Goal: Transaction & Acquisition: Purchase product/service

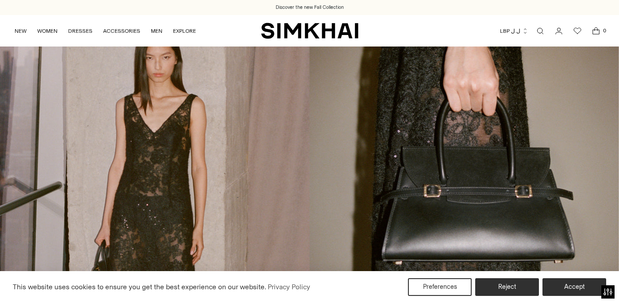
click at [523, 33] on icon "button" at bounding box center [525, 31] width 6 height 6
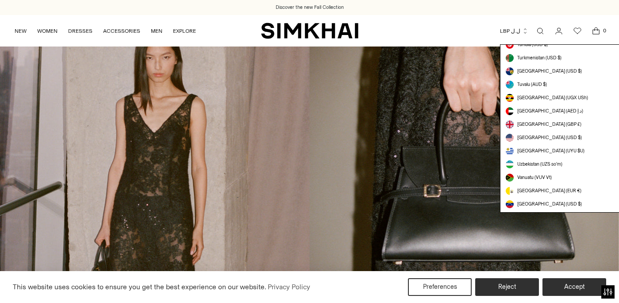
scroll to position [2505, 0]
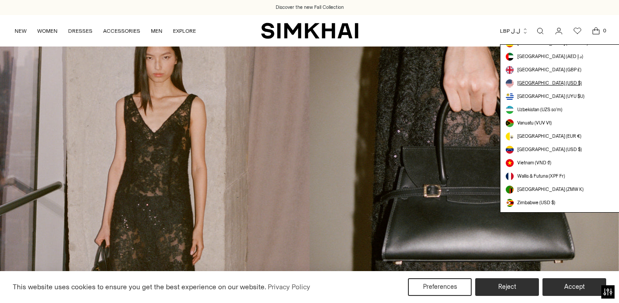
click at [541, 85] on span "[GEOGRAPHIC_DATA] (USD $)" at bounding box center [549, 83] width 65 height 7
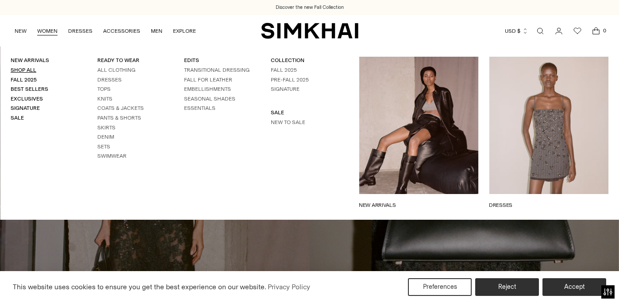
click at [26, 69] on link "Shop All" at bounding box center [24, 70] width 26 height 6
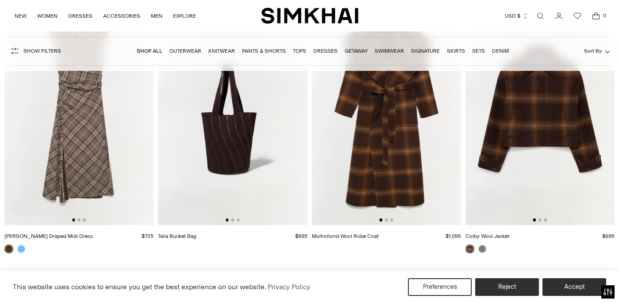
scroll to position [364, 0]
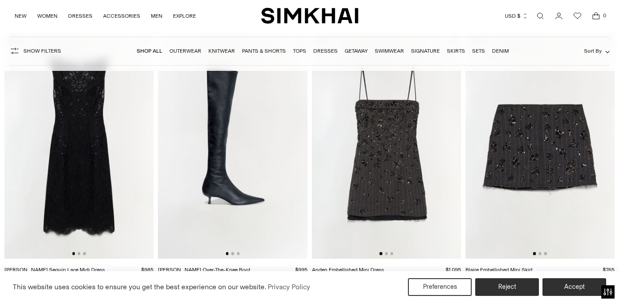
click at [451, 161] on img at bounding box center [386, 146] width 149 height 224
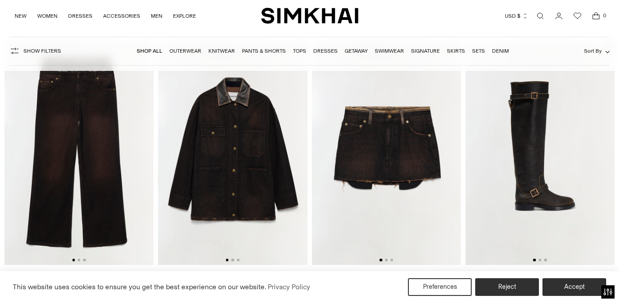
scroll to position [1864, 0]
